Goal: Information Seeking & Learning: Learn about a topic

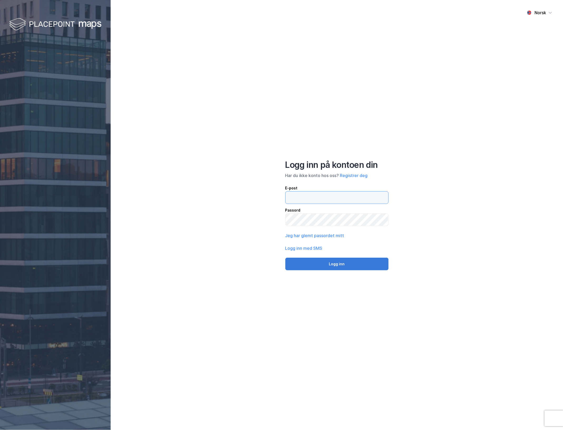
type input "[PERSON_NAME][EMAIL_ADDRESS][DOMAIN_NAME]"
click at [341, 263] on button "Logg inn" at bounding box center [336, 264] width 103 height 13
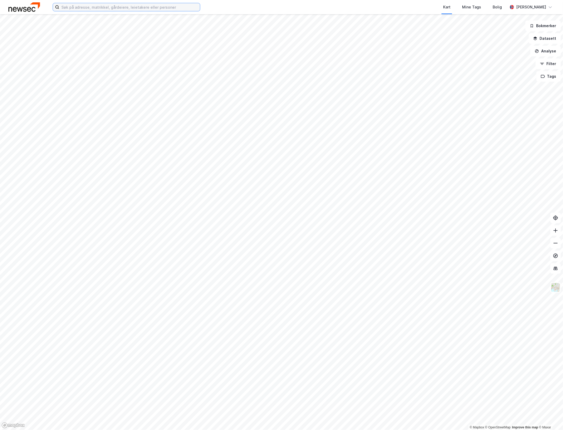
click at [120, 5] on input at bounding box center [129, 7] width 141 height 8
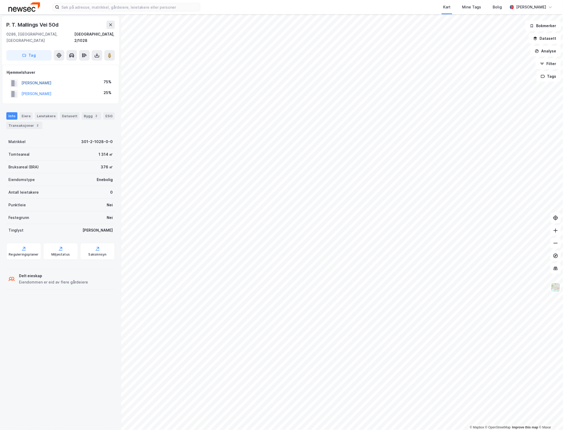
click at [0, 0] on button "[PERSON_NAME]" at bounding box center [0, 0] width 0 height 0
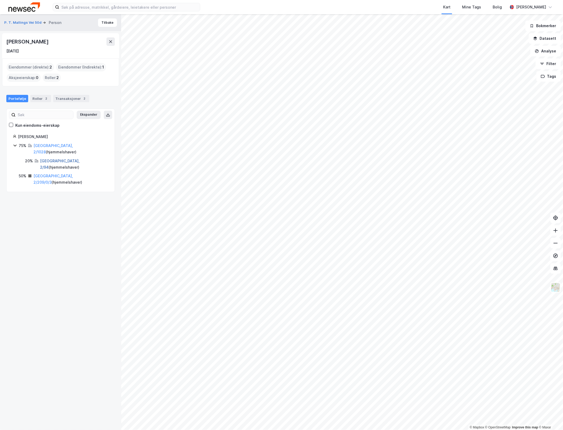
click at [49, 159] on link "[GEOGRAPHIC_DATA], 2/94" at bounding box center [60, 164] width 40 height 11
click at [50, 174] on link "[GEOGRAPHIC_DATA], 2/209/0/3" at bounding box center [53, 179] width 40 height 11
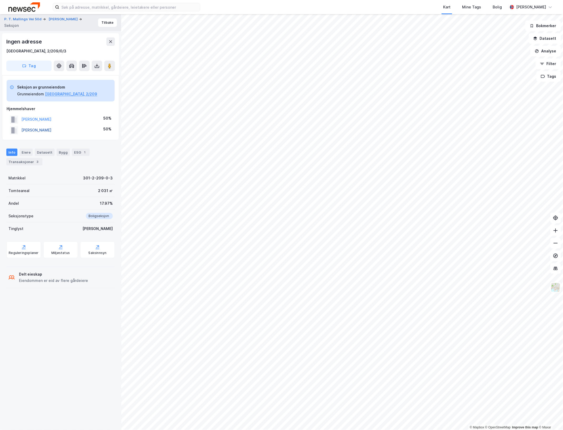
click at [0, 0] on button "[PERSON_NAME]" at bounding box center [0, 0] width 0 height 0
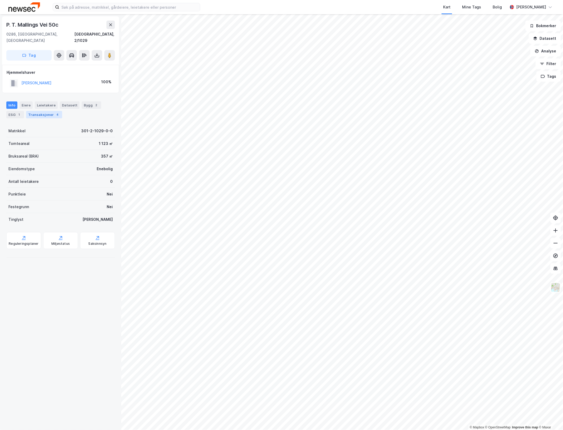
click at [47, 111] on div "Transaksjoner 4" at bounding box center [44, 114] width 36 height 7
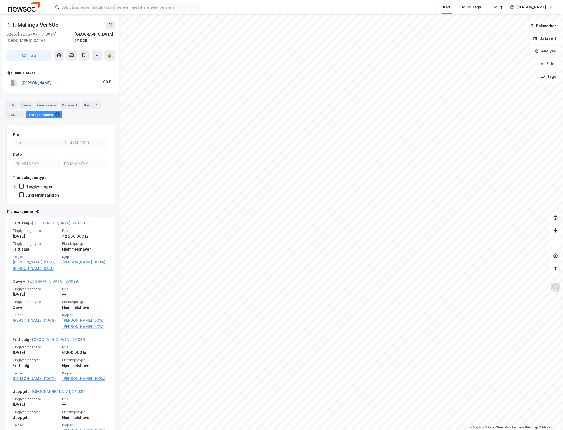
click at [0, 0] on button "[PERSON_NAME]" at bounding box center [0, 0] width 0 height 0
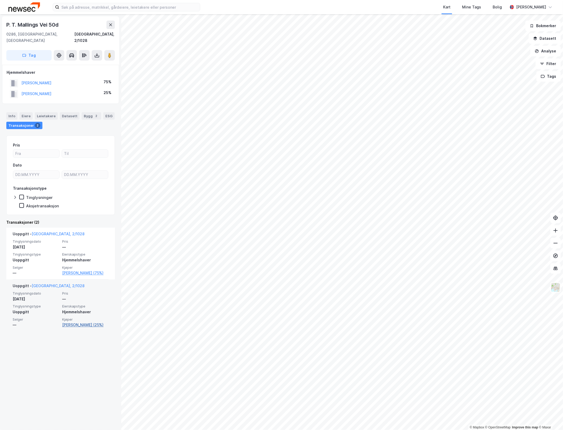
click at [77, 322] on link "[PERSON_NAME] (25%)" at bounding box center [85, 325] width 46 height 6
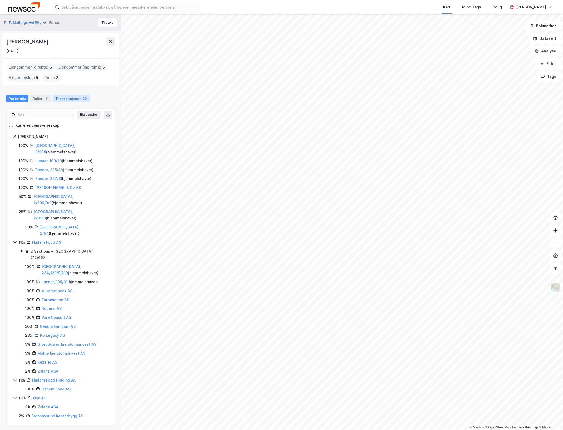
click at [75, 100] on div "Transaksjoner 36" at bounding box center [71, 98] width 37 height 7
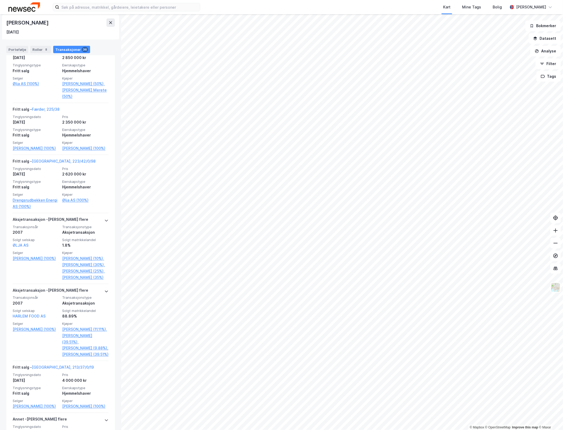
scroll to position [1252, 0]
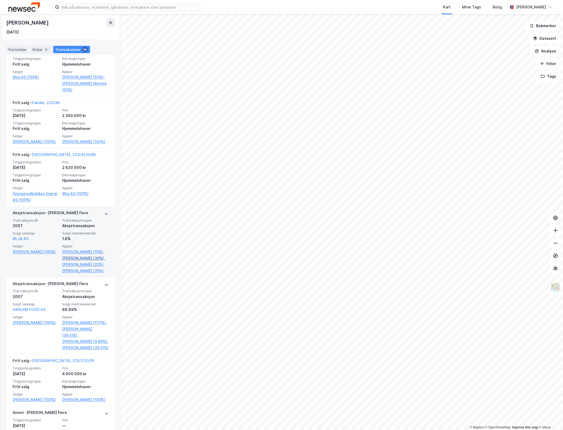
click at [95, 261] on link "[PERSON_NAME] (30%)," at bounding box center [85, 258] width 46 height 6
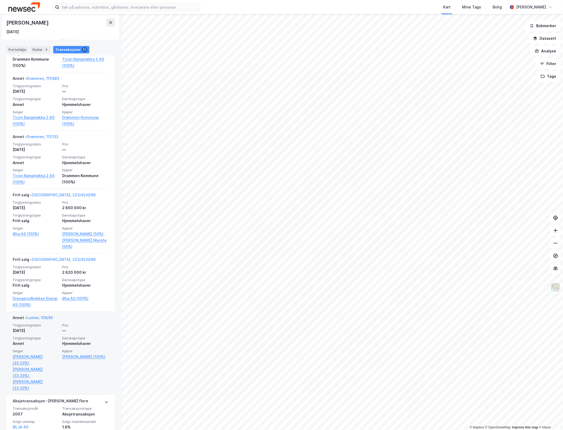
scroll to position [626, 0]
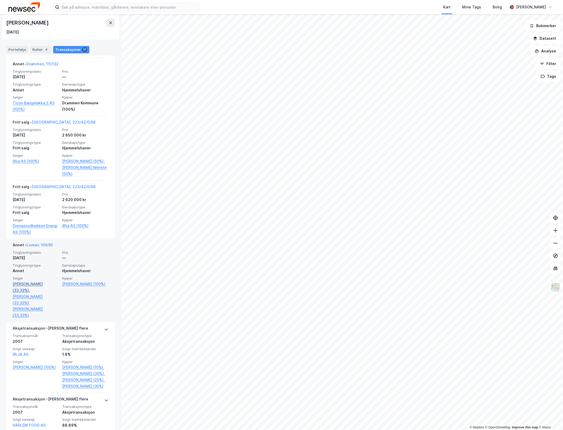
click at [37, 286] on link "[PERSON_NAME] (33.33%)," at bounding box center [36, 287] width 46 height 13
